Goal: Information Seeking & Learning: Check status

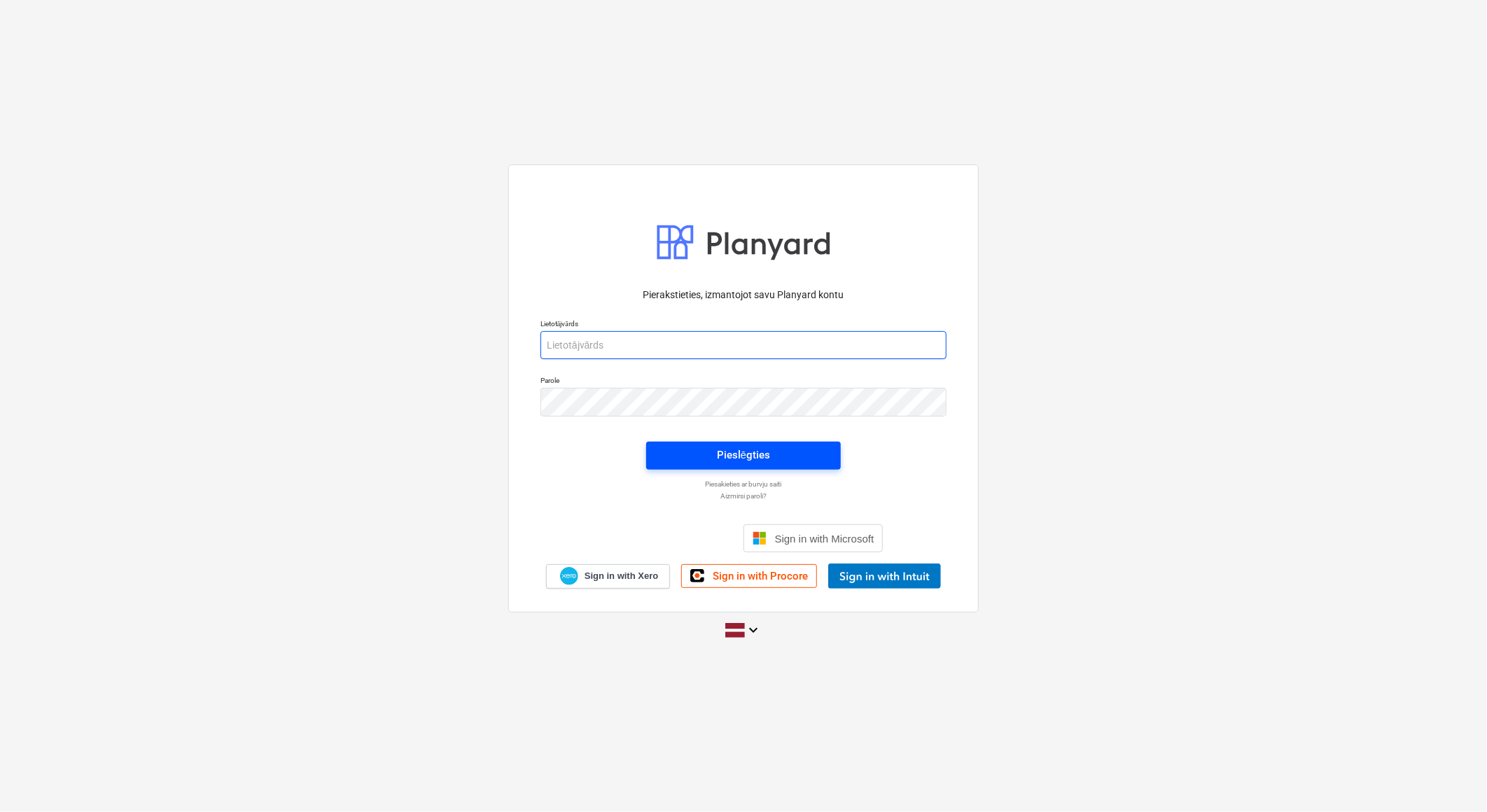
type input "[EMAIL_ADDRESS][DOMAIN_NAME]"
click at [790, 451] on span "Pieslēgties" at bounding box center [743, 455] width 161 height 18
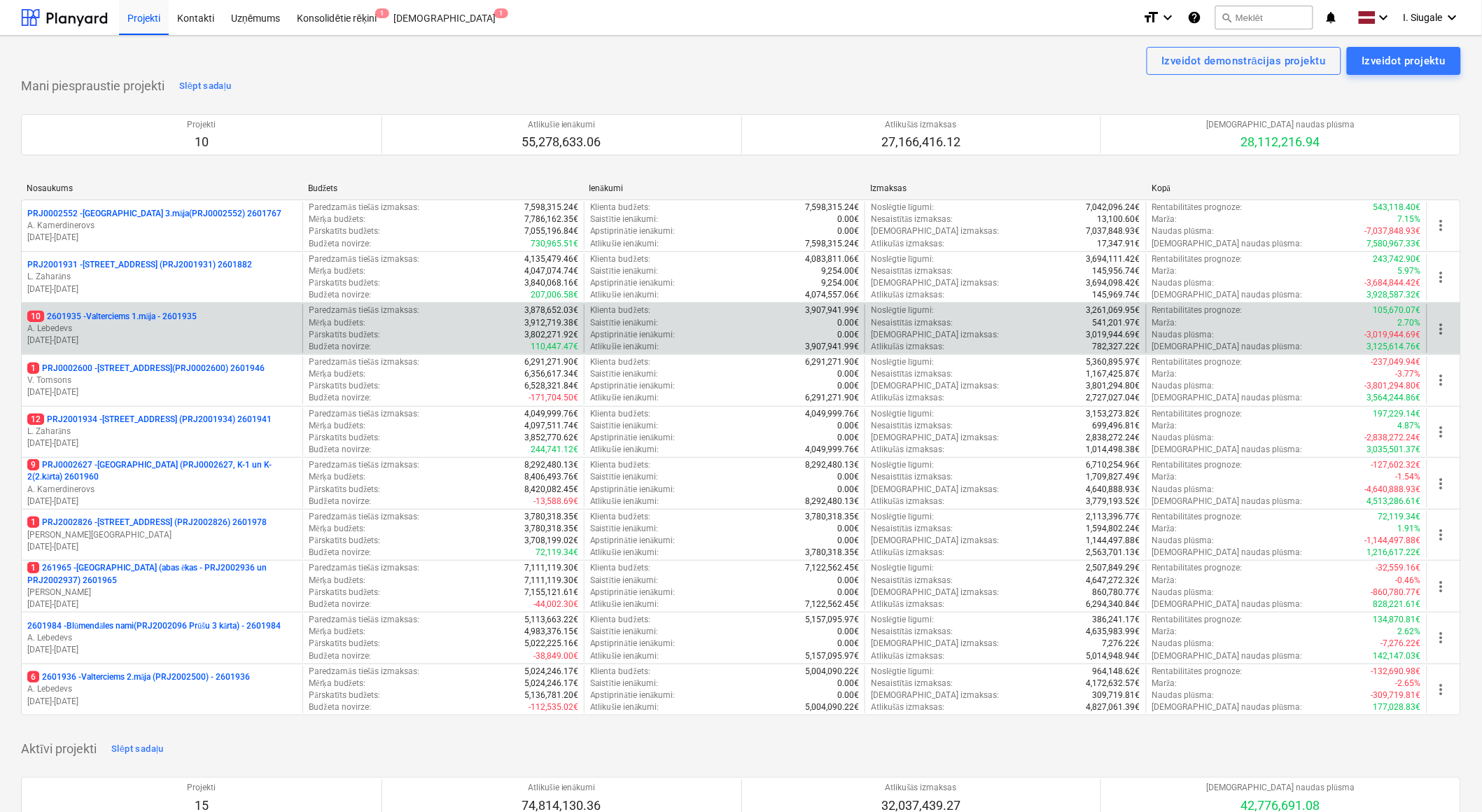
click at [224, 324] on p "A. Lebedevs" at bounding box center [162, 328] width 270 height 12
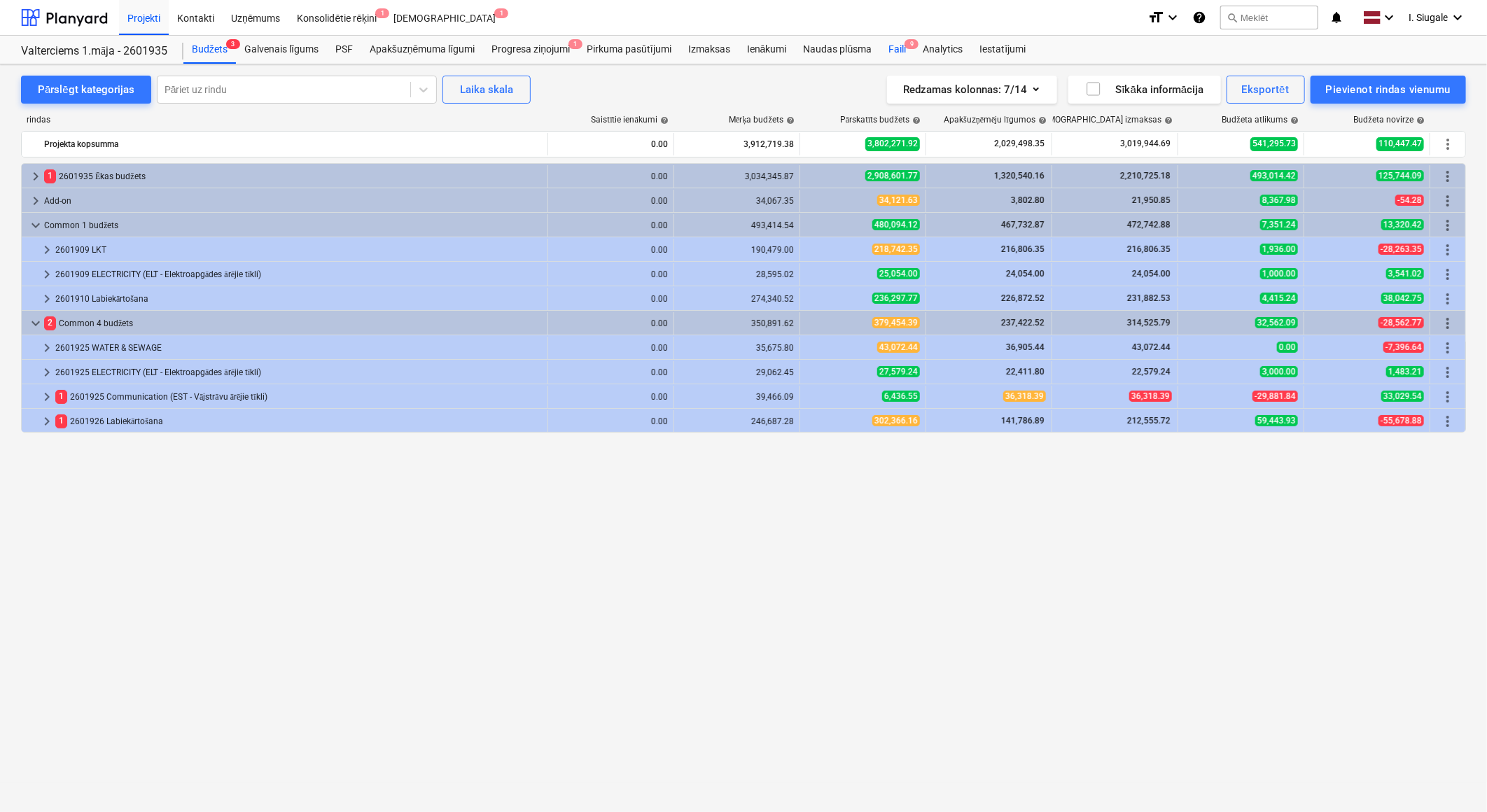
click at [901, 46] on div "Faili 9" at bounding box center [897, 49] width 35 height 28
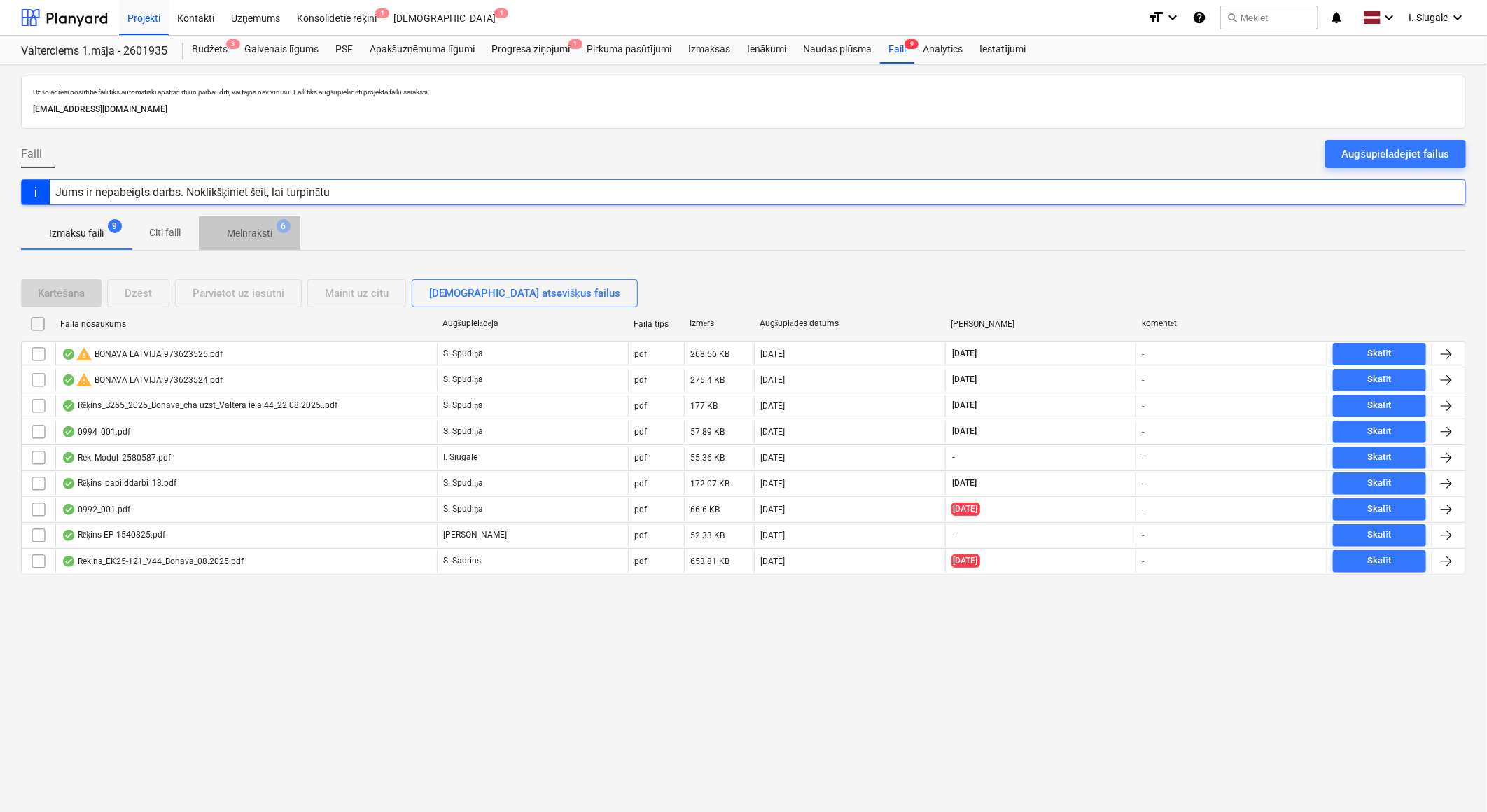
click at [253, 237] on p "Melnraksti" at bounding box center [250, 233] width 46 height 15
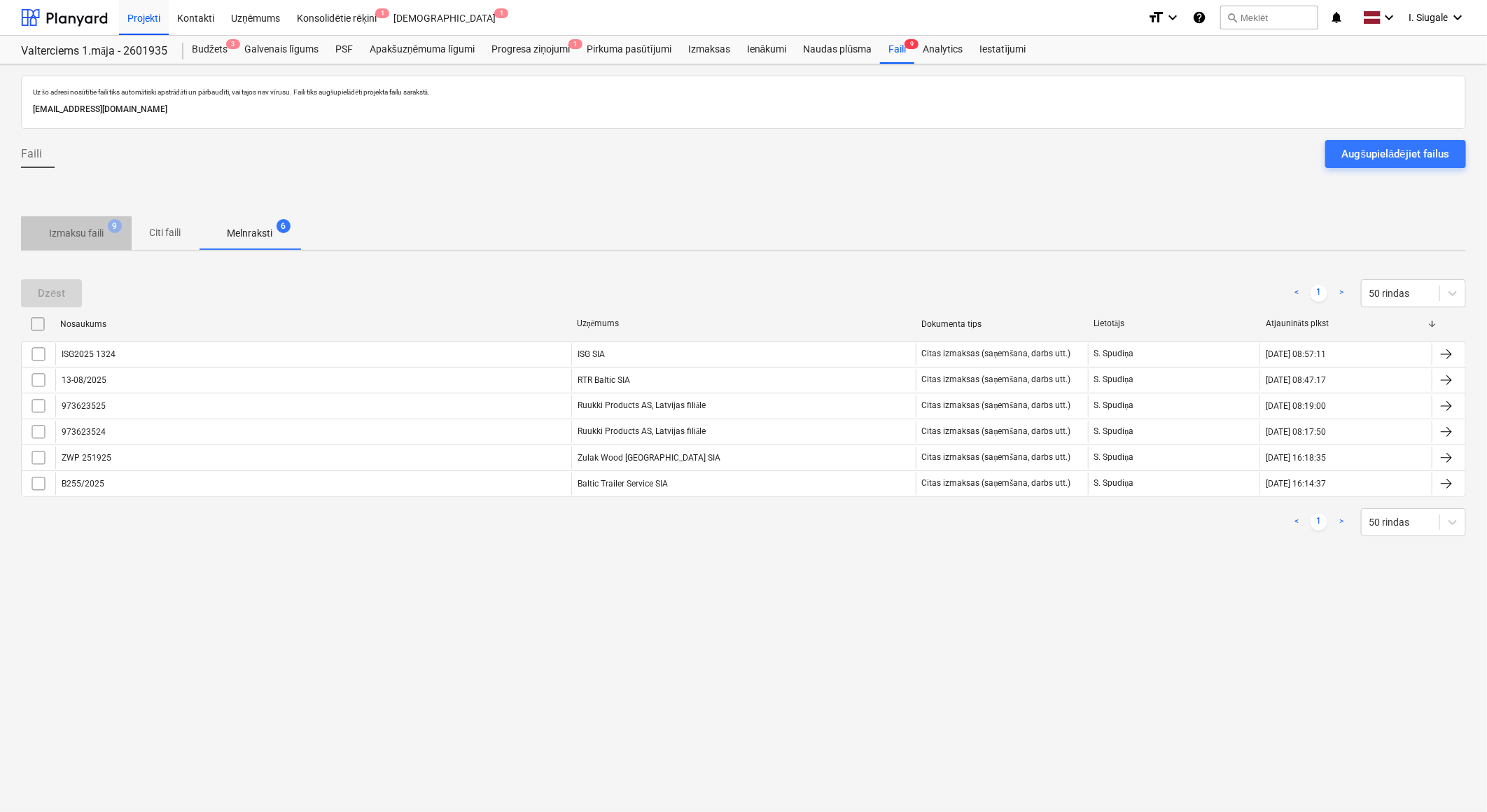
click at [67, 232] on p "Izmaksu faili" at bounding box center [77, 233] width 55 height 15
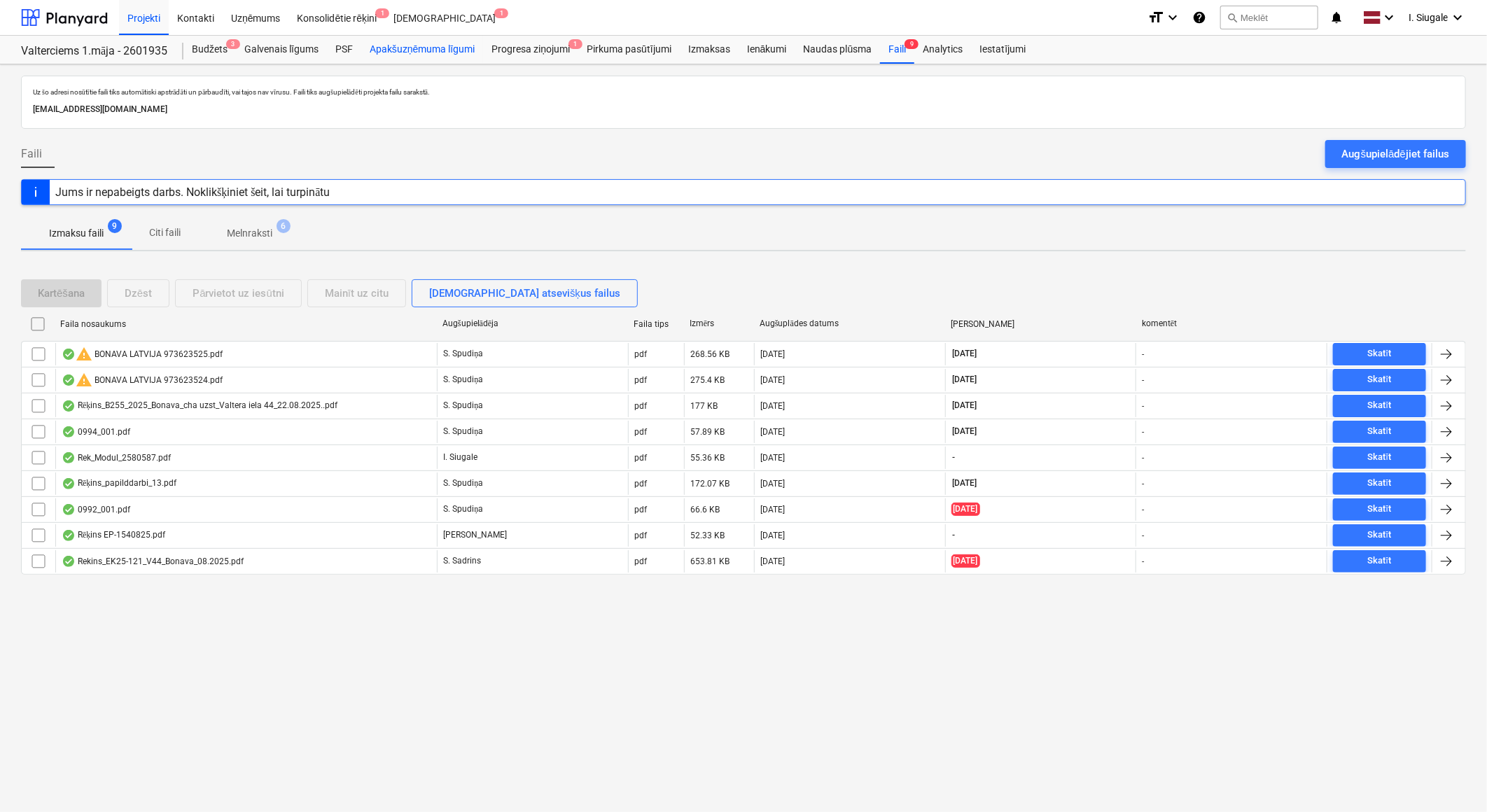
click at [448, 51] on div "Apakšuzņēmuma līgumi" at bounding box center [422, 49] width 122 height 28
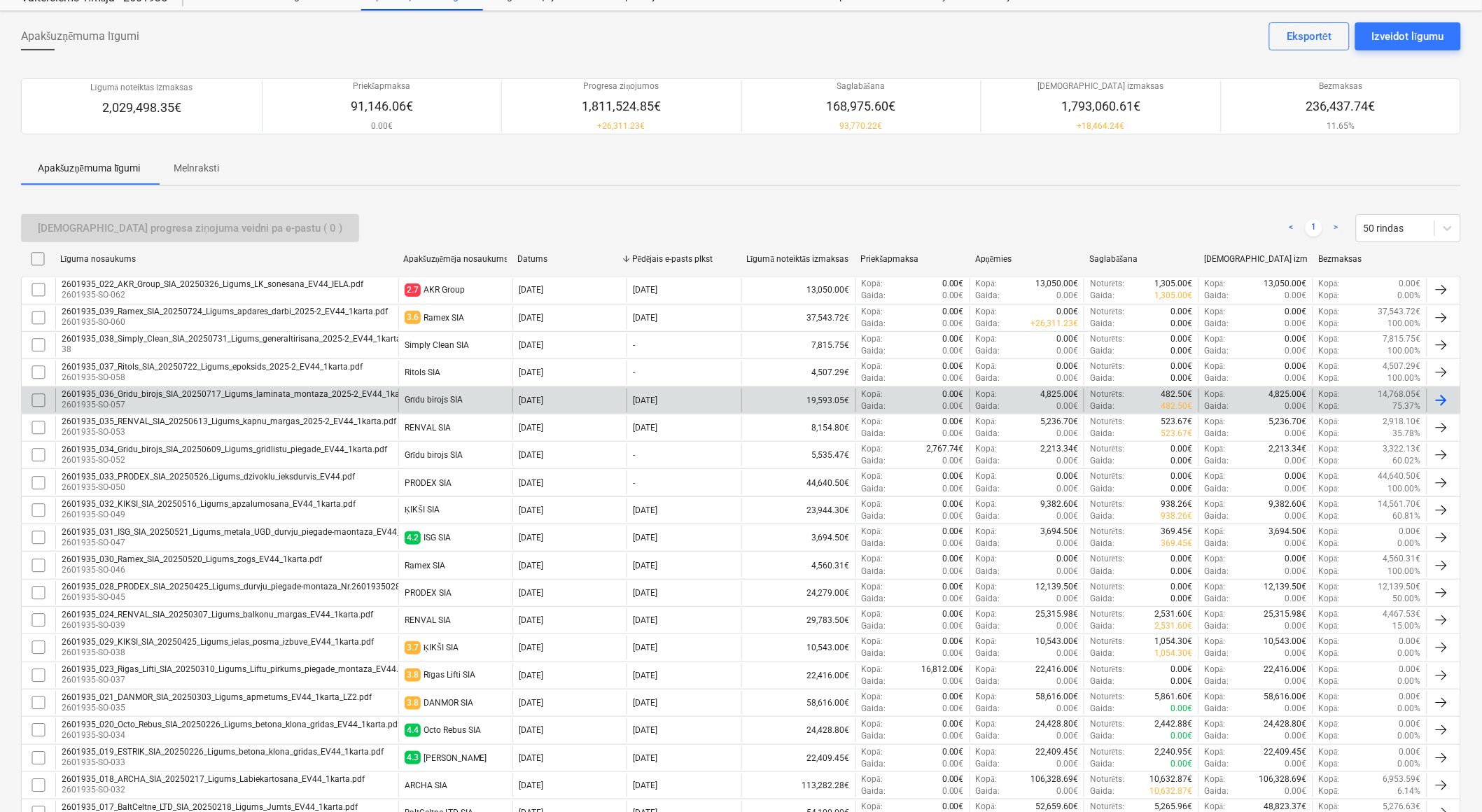
scroll to position [77, 0]
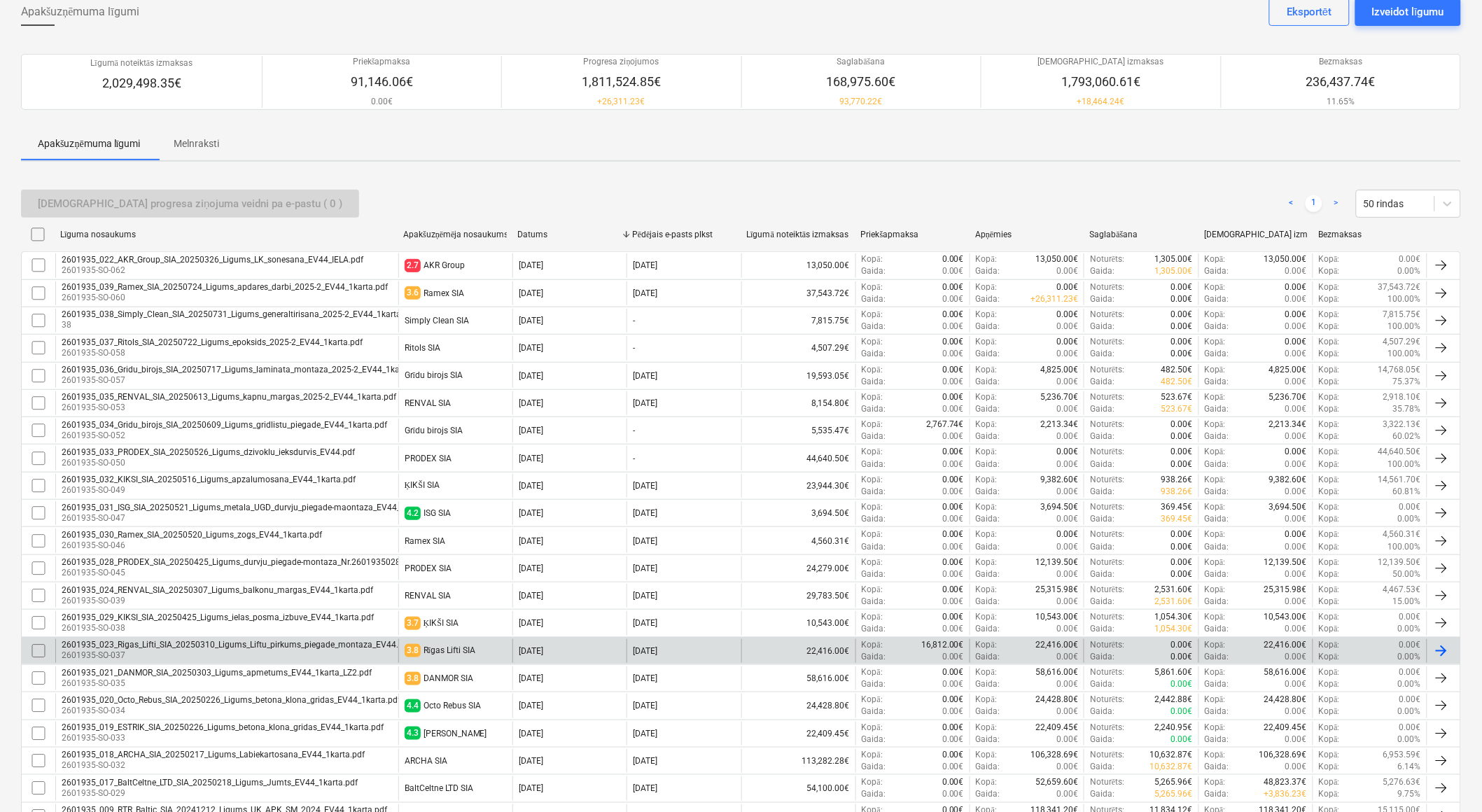
click at [475, 645] on div "Rīgas Lifti SIA" at bounding box center [449, 651] width 52 height 11
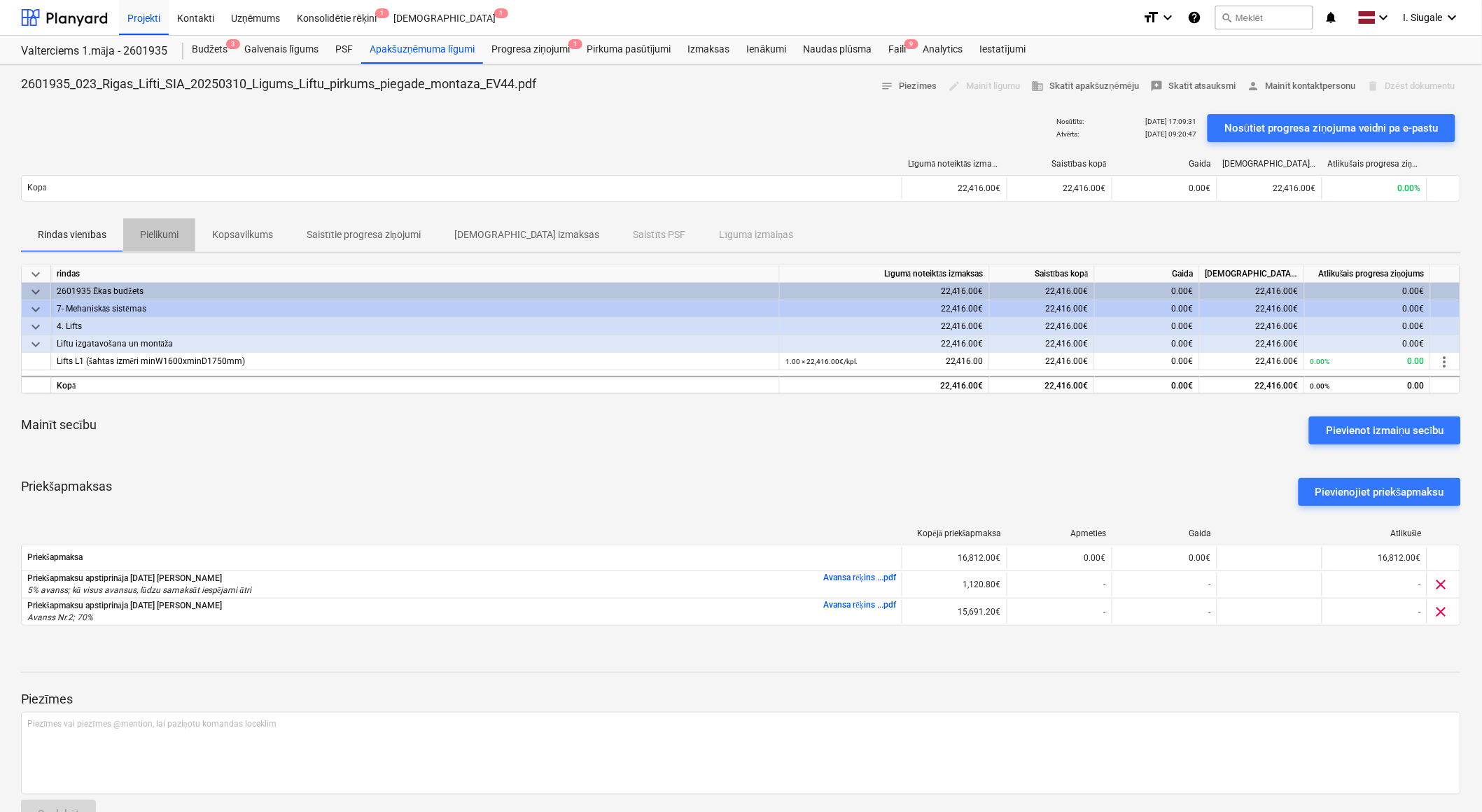
click at [170, 228] on p "Pielikumi" at bounding box center [160, 235] width 38 height 15
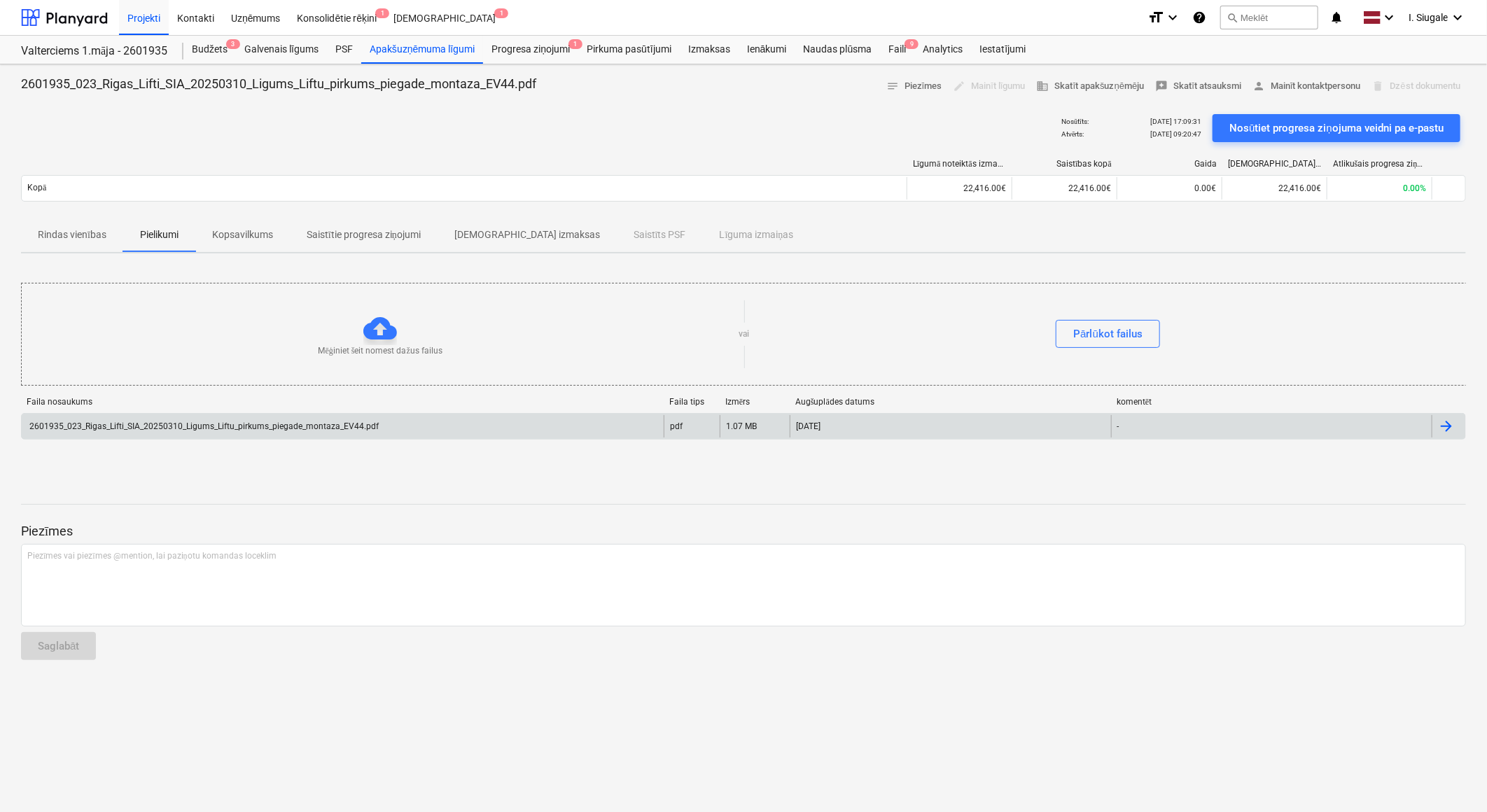
click at [276, 426] on div "2601935_023_Rigas_Lifti_SIA_20250310_Ligums_Liftu_pirkums_piegade_montaza_EV44.…" at bounding box center [202, 426] width 351 height 10
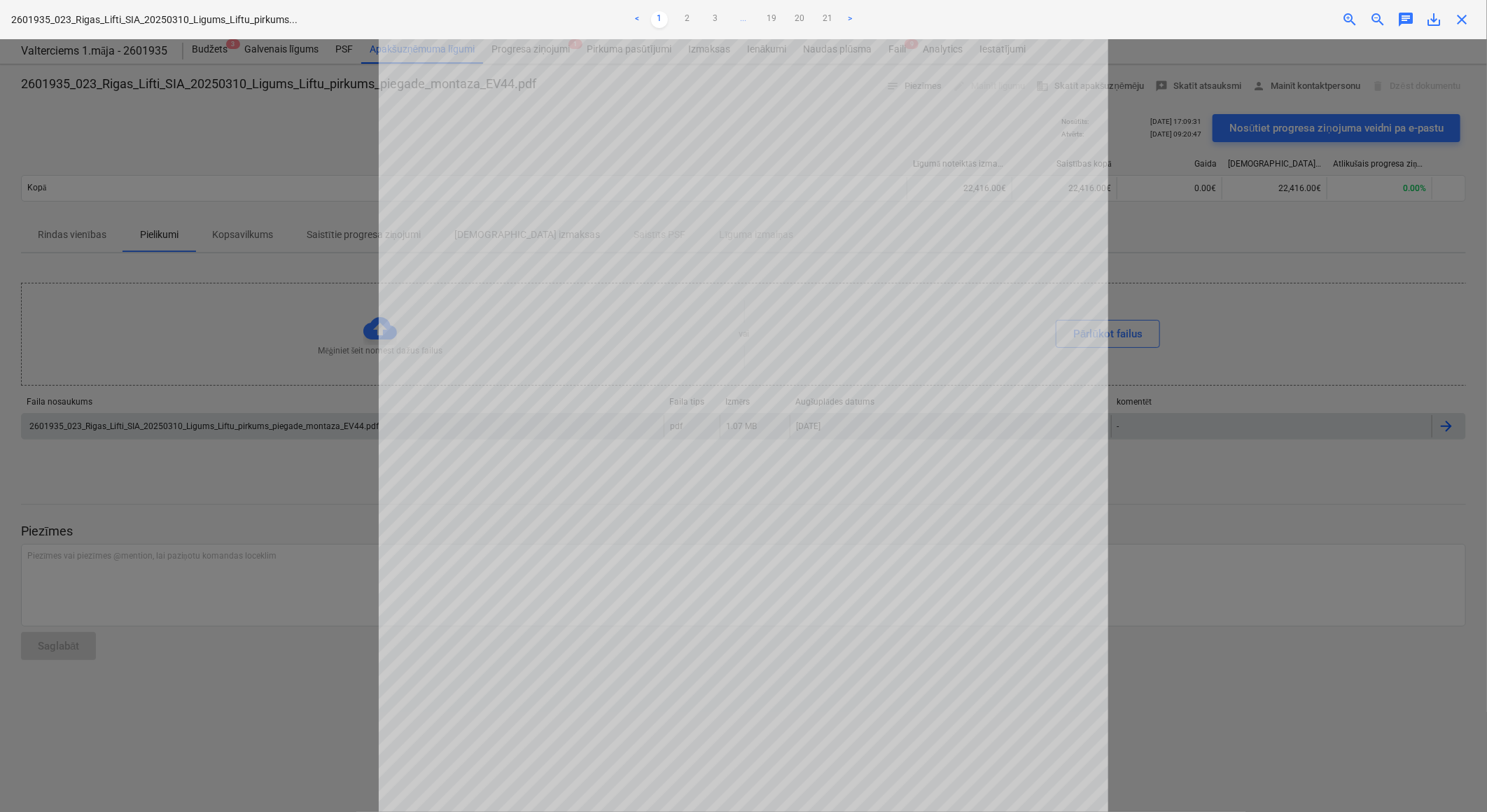
click at [1461, 21] on span "close" at bounding box center [1461, 19] width 16 height 16
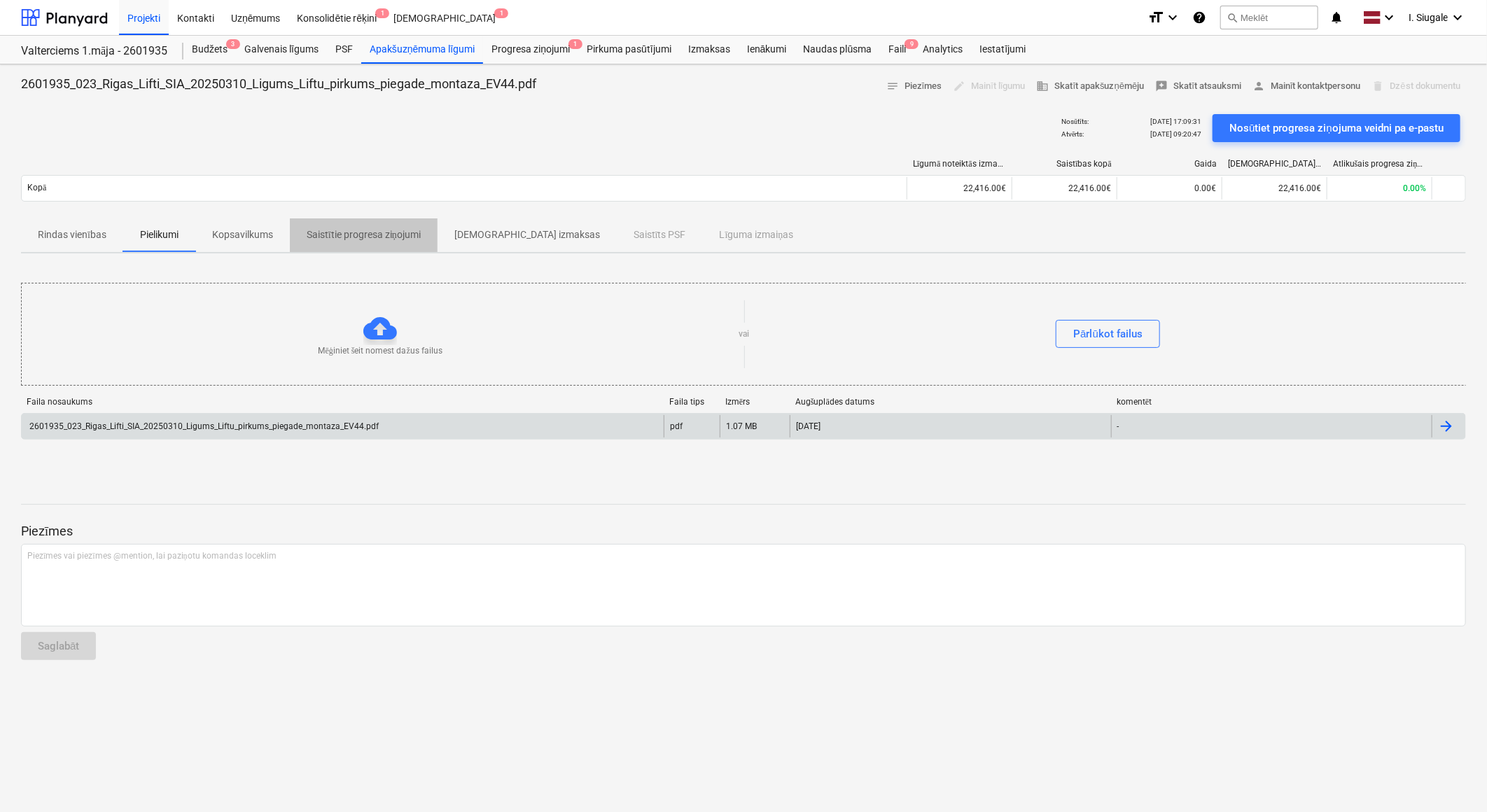
click at [373, 231] on p "Saistītie progresa ziņojumi" at bounding box center [363, 235] width 114 height 15
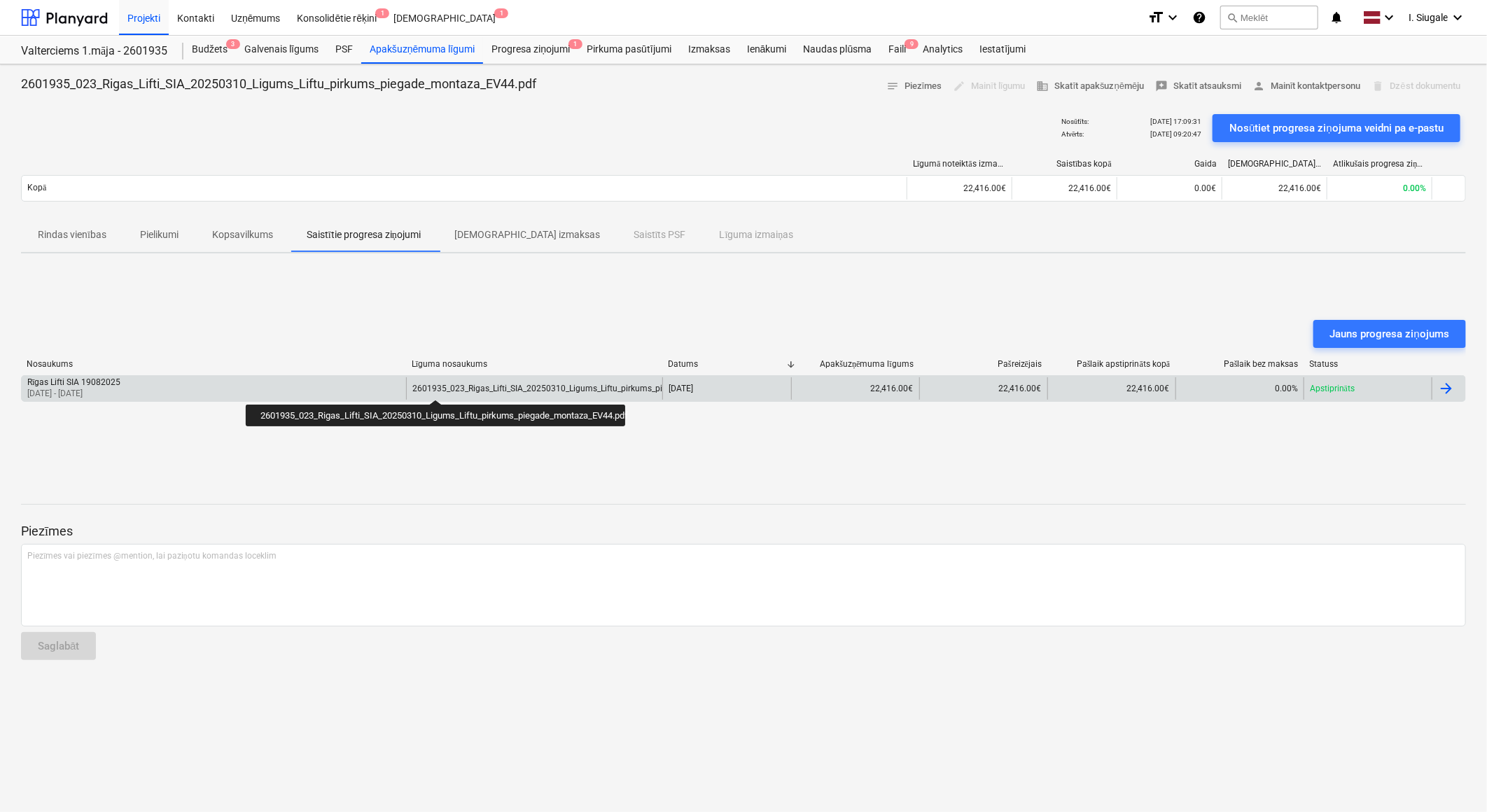
click at [436, 387] on div "2601935_023_Rigas_Lifti_SIA_20250310_Ligums_Liftu_pirkums_piegade_montaza_EV44.…" at bounding box center [586, 388] width 349 height 10
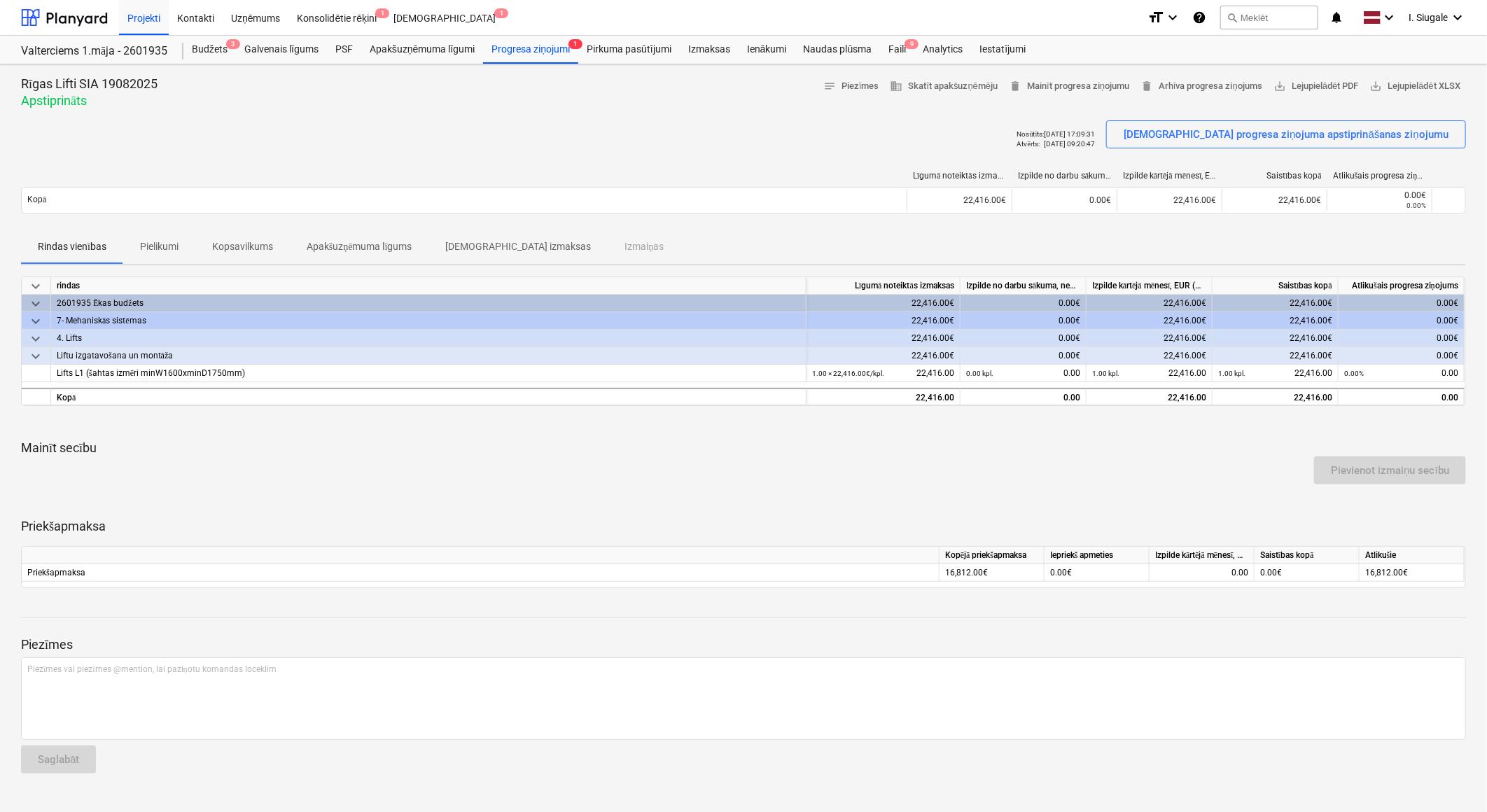
click at [164, 246] on p "Pielikumi" at bounding box center [160, 247] width 38 height 15
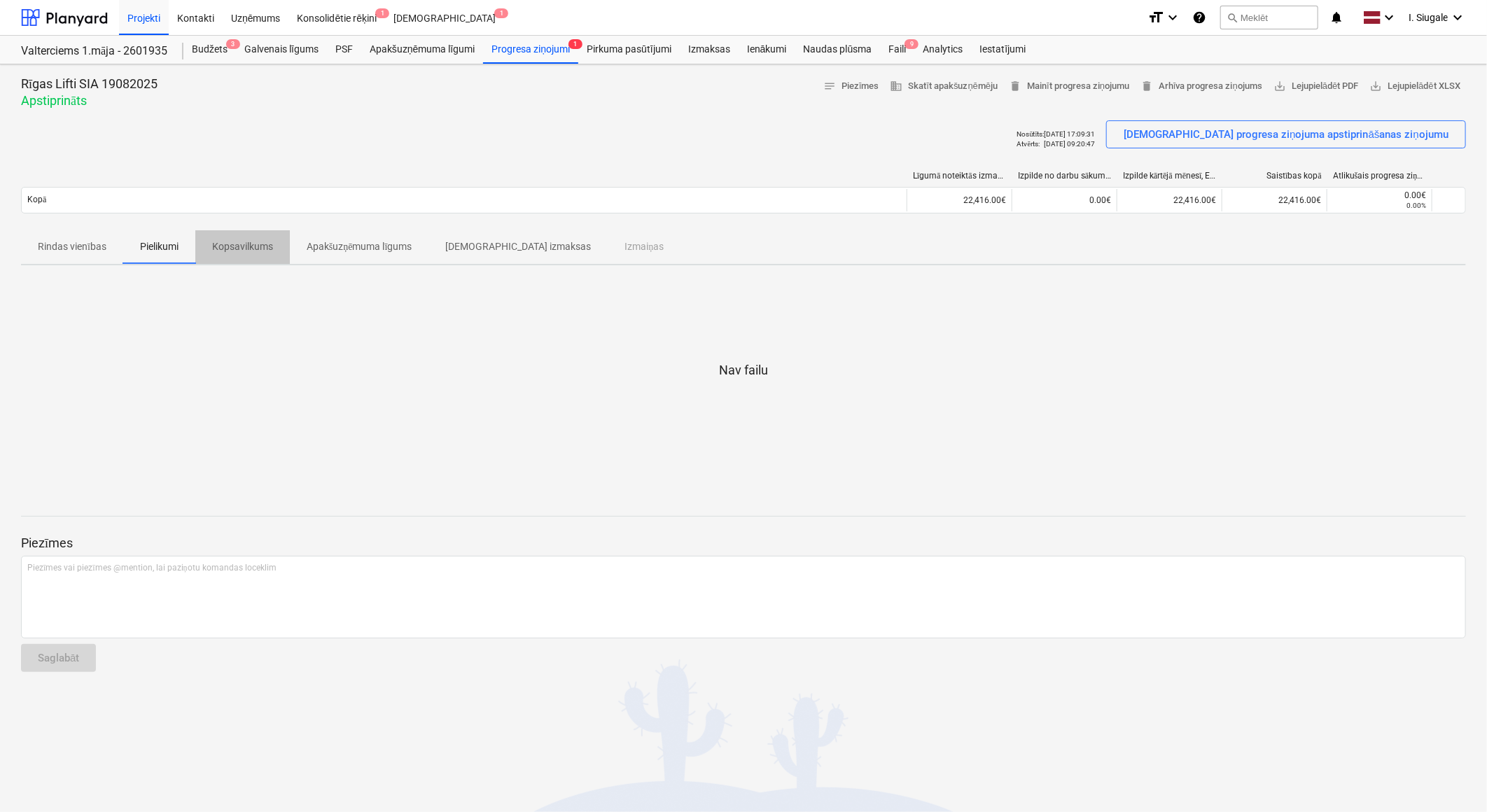
click at [255, 248] on p "Kopsavilkums" at bounding box center [243, 247] width 61 height 15
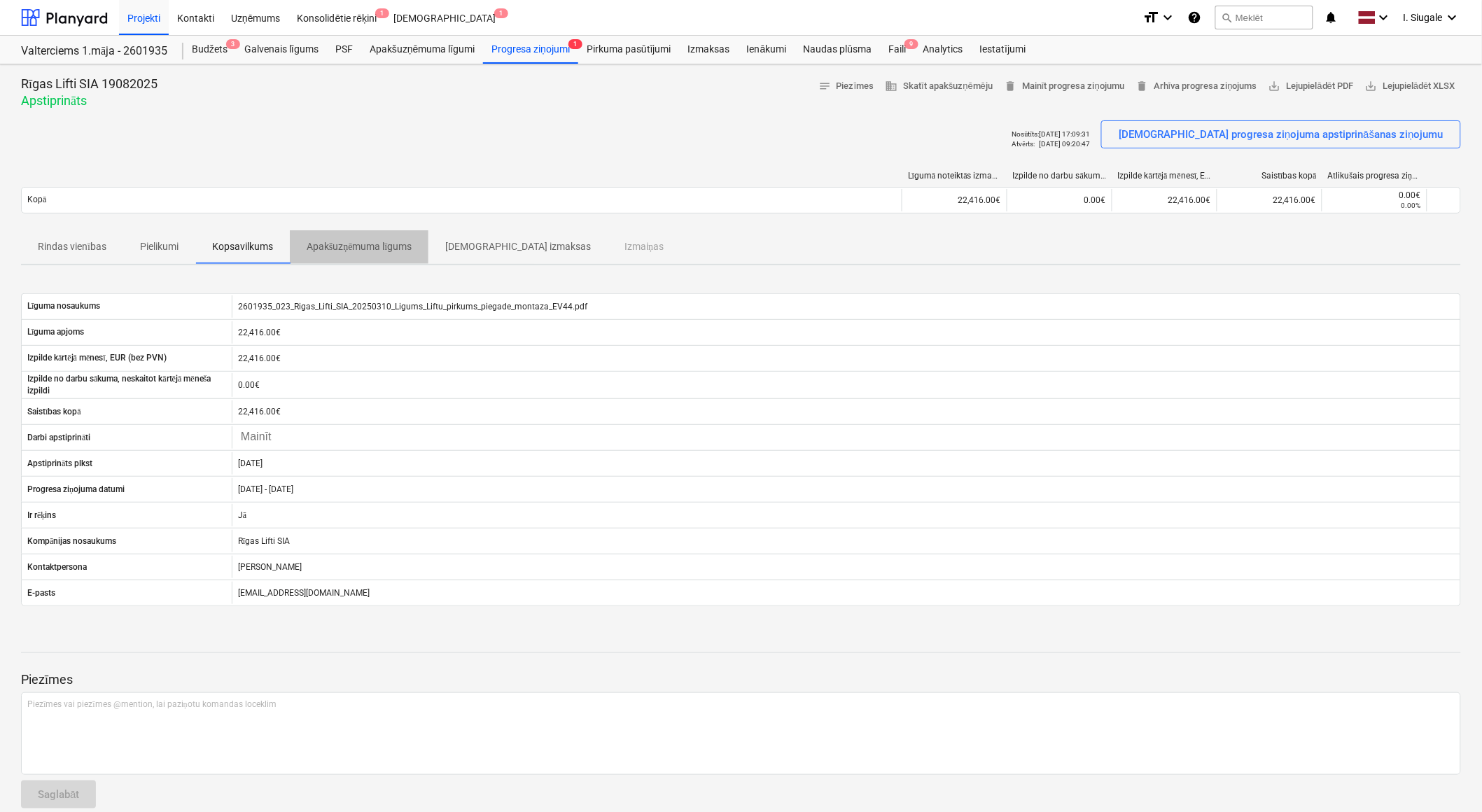
click at [342, 246] on p "Apakšuzņēmuma līgums" at bounding box center [359, 247] width 106 height 15
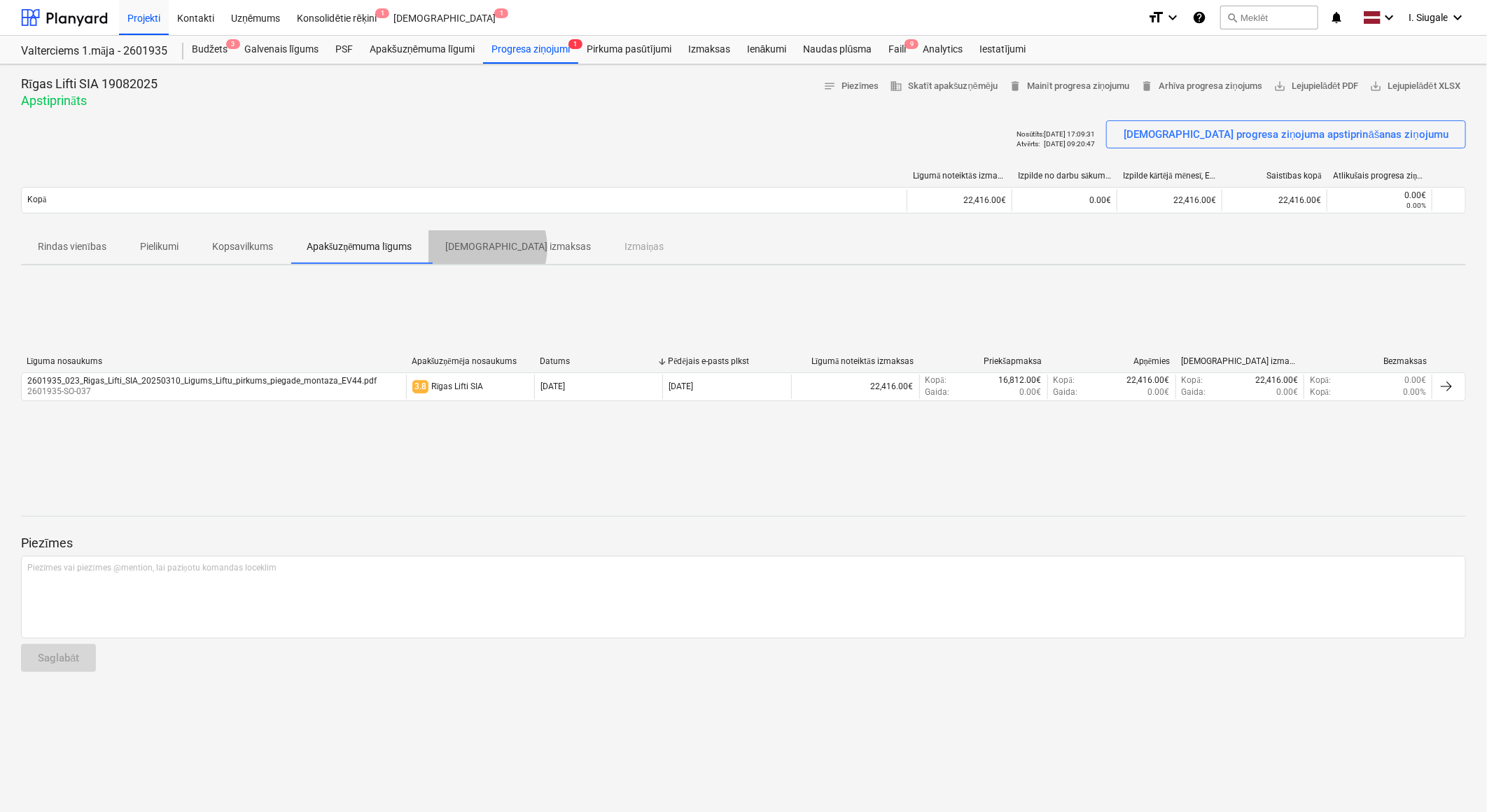
click at [483, 248] on p "[DEMOGRAPHIC_DATA] izmaksas" at bounding box center [518, 247] width 146 height 15
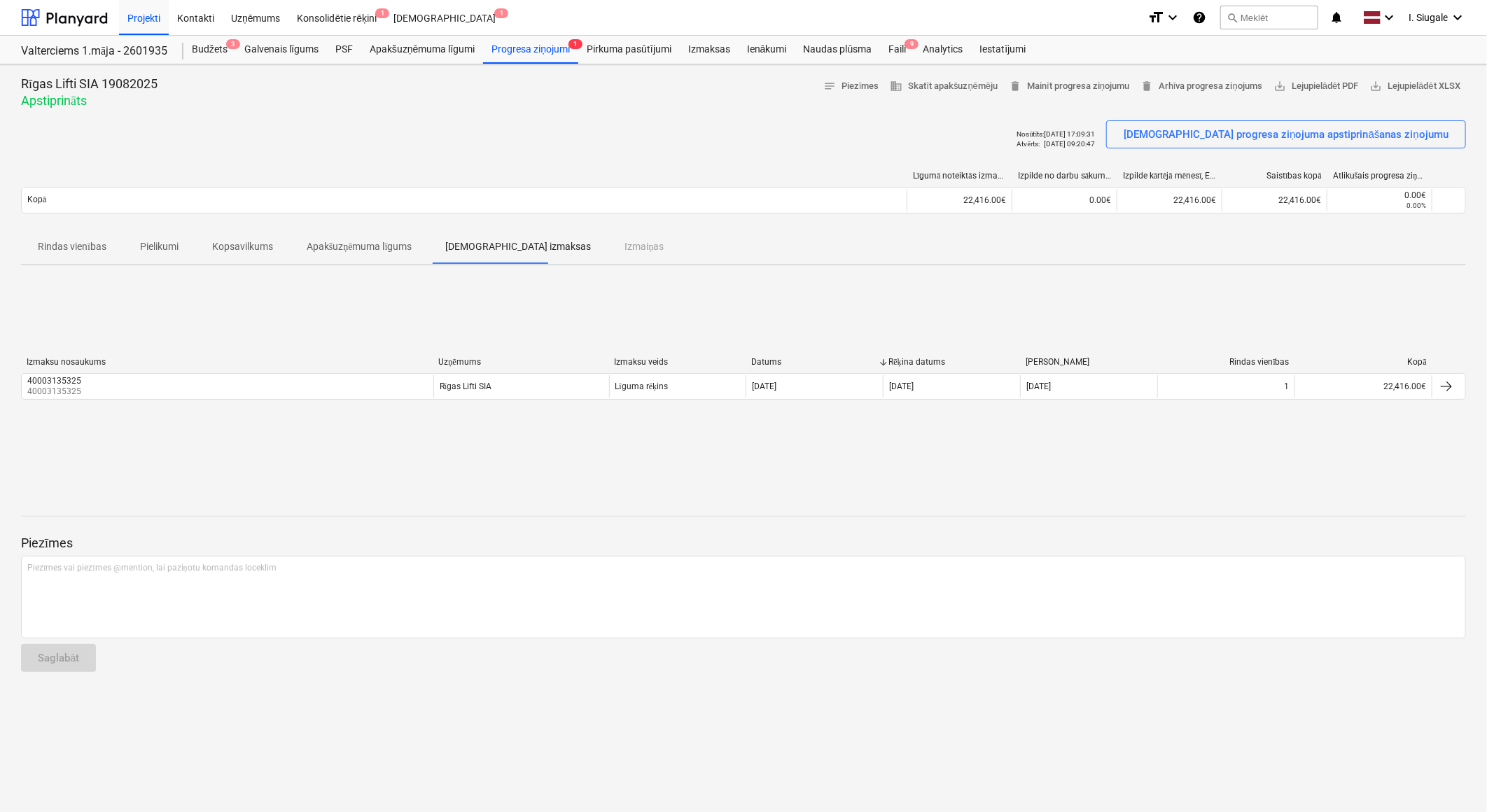
click at [577, 246] on div "Rindas vienības Pielikumi Kopsavilkums Apakšuzņēmuma līgums Saistītās izmaksas …" at bounding box center [743, 247] width 1445 height 34
click at [164, 249] on p "Pielikumi" at bounding box center [160, 247] width 38 height 15
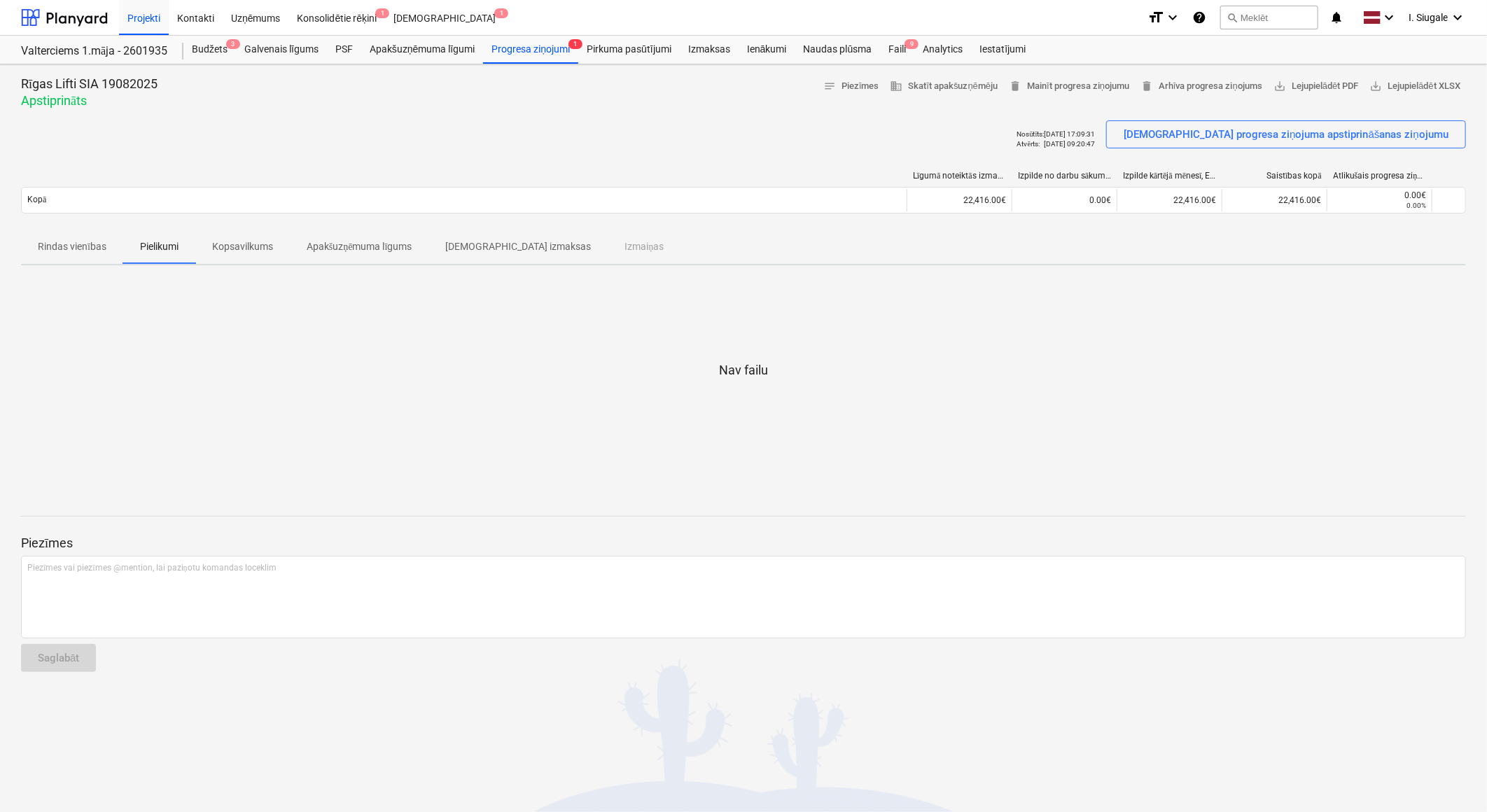
click at [80, 243] on p "Rindas vienības" at bounding box center [71, 247] width 68 height 15
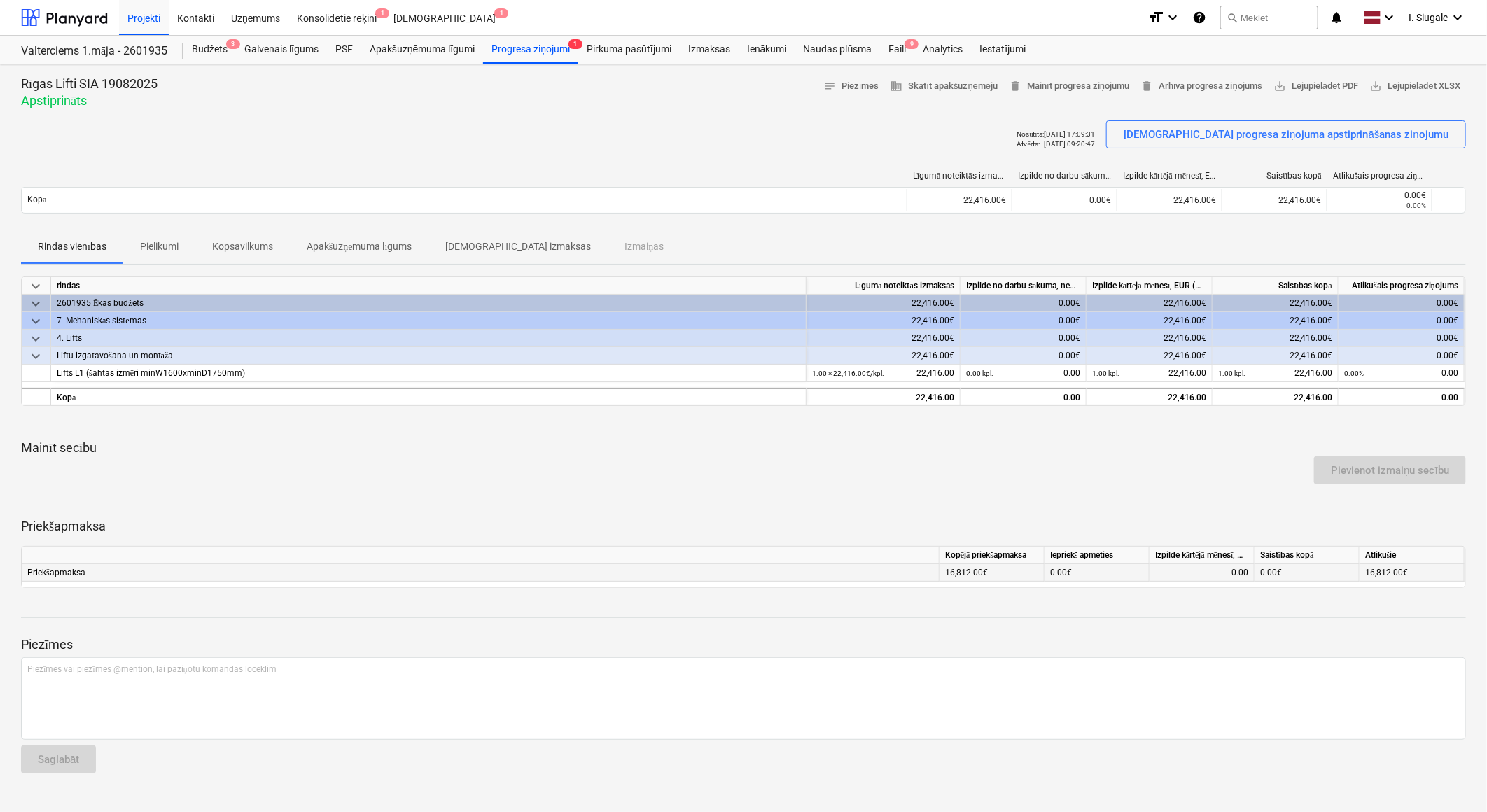
click at [1054, 574] on div "0.00€" at bounding box center [1097, 572] width 105 height 17
click at [1193, 570] on div "0.00" at bounding box center [1202, 572] width 93 height 17
click at [866, 470] on div "Pievienot izmaiņu secību" at bounding box center [743, 470] width 1456 height 39
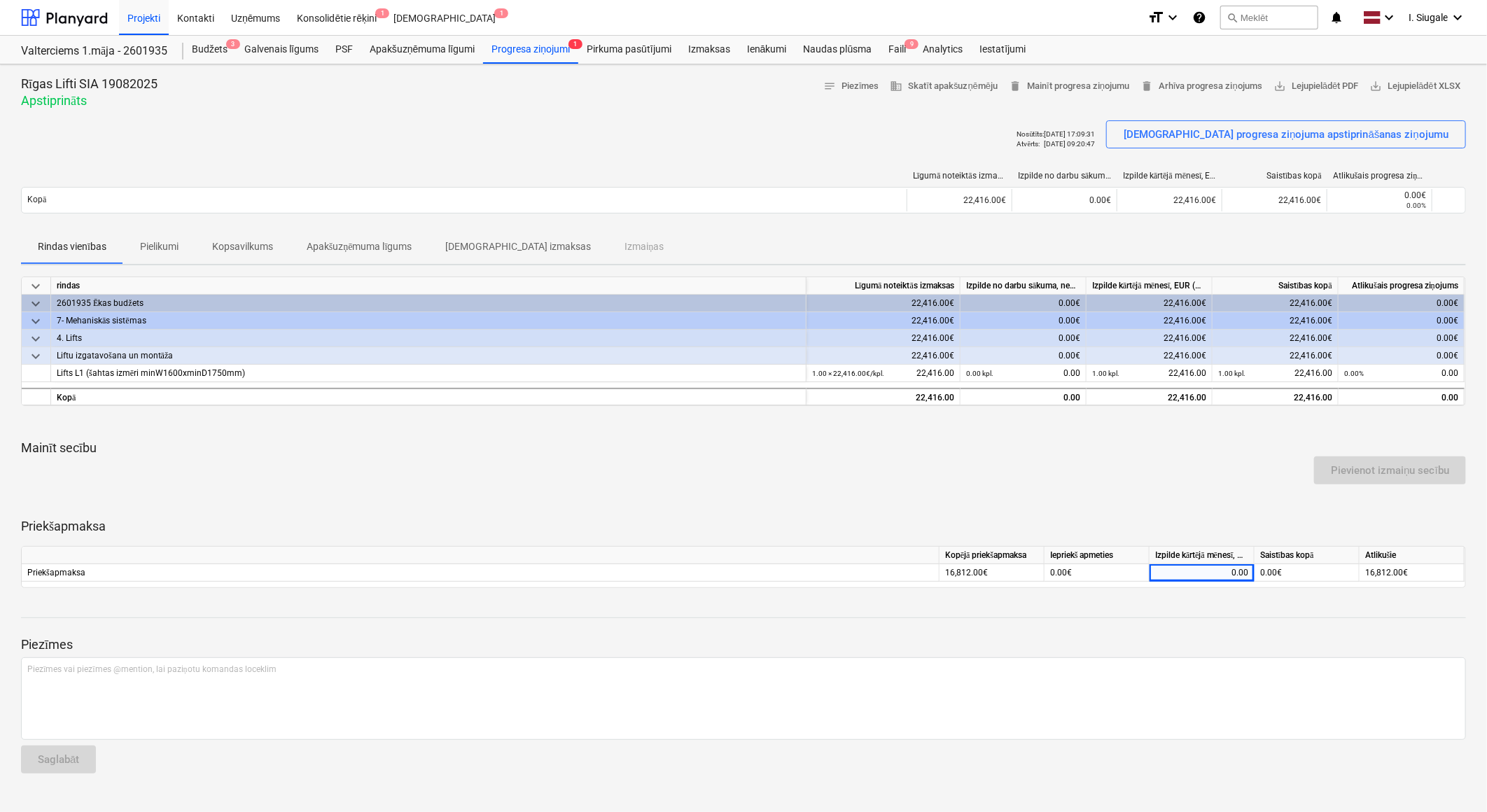
click at [321, 134] on div "Nosūtīts : [DATE] 17:09:31 Atvērts : [DATE] 09:20:47 Sūtīt progresa ziņojuma ap…" at bounding box center [743, 139] width 1445 height 39
click at [82, 14] on div at bounding box center [64, 17] width 87 height 35
